Goal: Navigation & Orientation: Find specific page/section

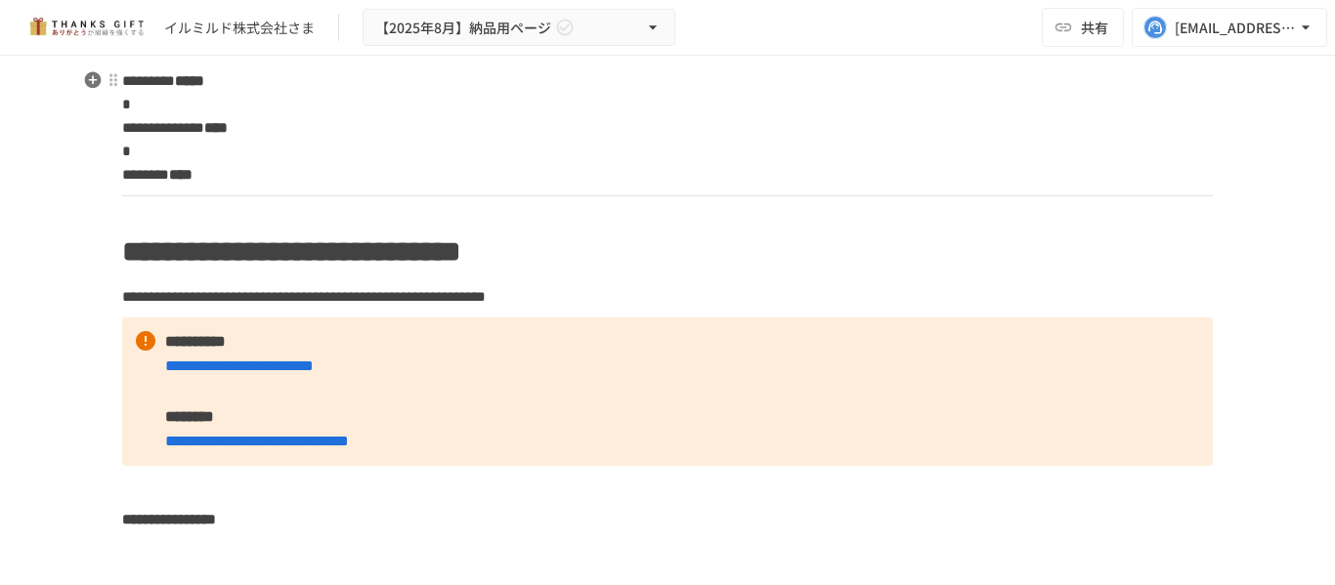
scroll to position [272, 0]
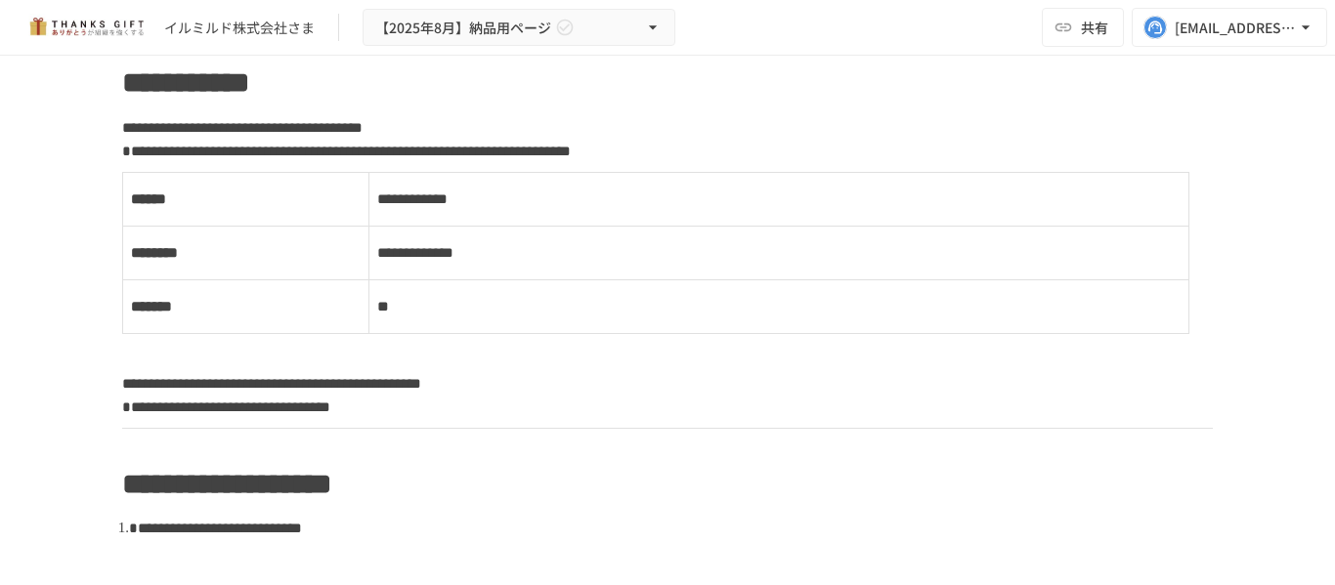
scroll to position [981, 0]
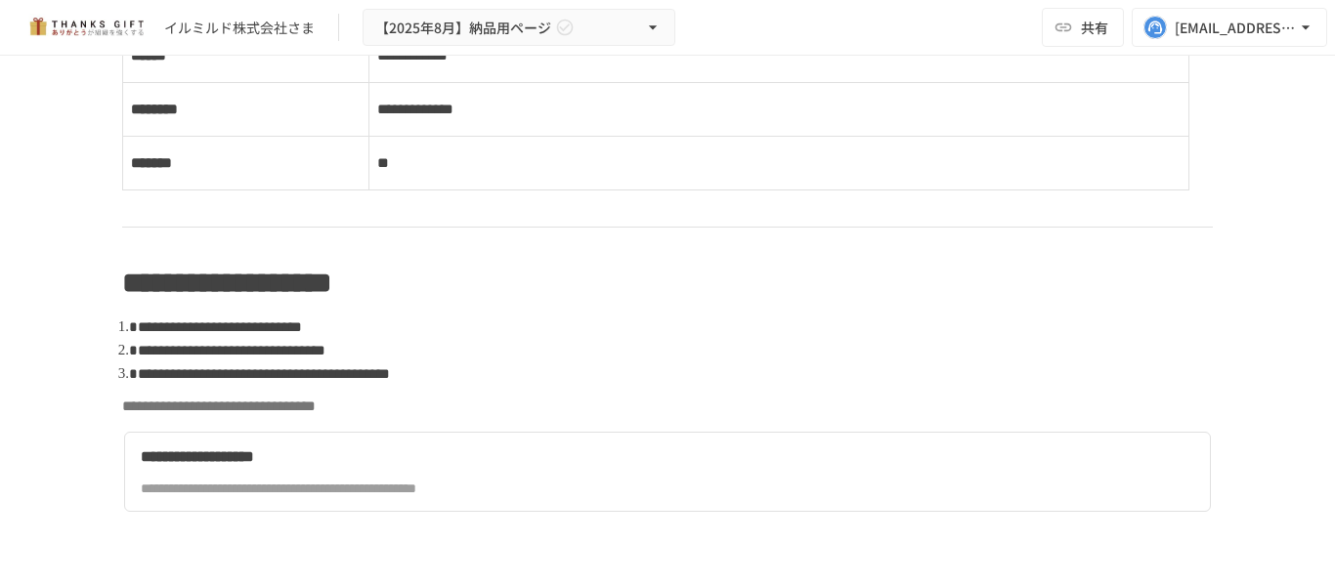
scroll to position [921, 0]
